Goal: Information Seeking & Learning: Learn about a topic

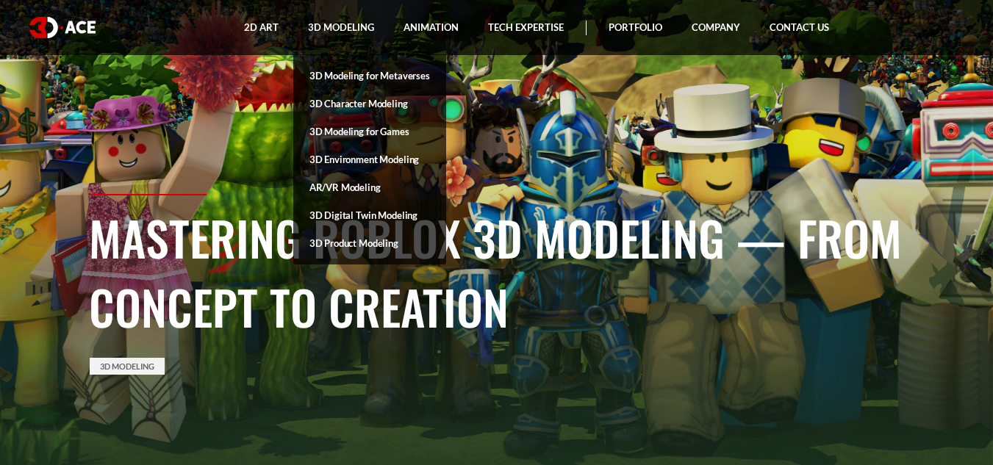
click at [319, 87] on link "3D Modeling for Metaverses" at bounding box center [369, 76] width 153 height 28
